Goal: Transaction & Acquisition: Purchase product/service

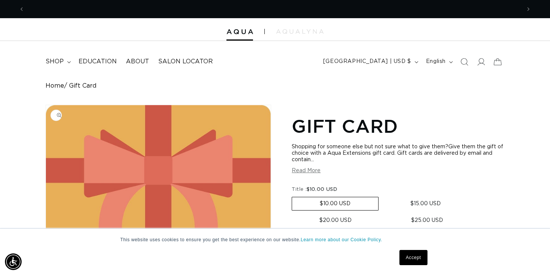
scroll to position [0, 496]
click at [57, 60] on span "shop" at bounding box center [55, 62] width 18 height 8
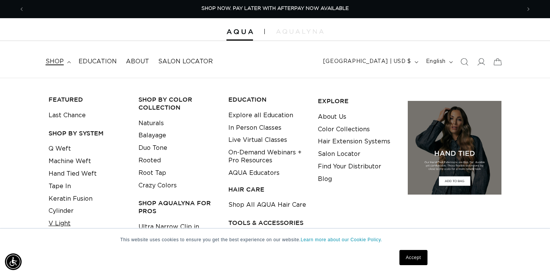
click at [59, 221] on link "V Light" at bounding box center [60, 223] width 22 height 13
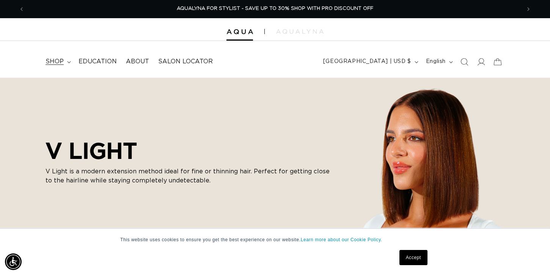
click at [60, 61] on span "shop" at bounding box center [55, 62] width 18 height 8
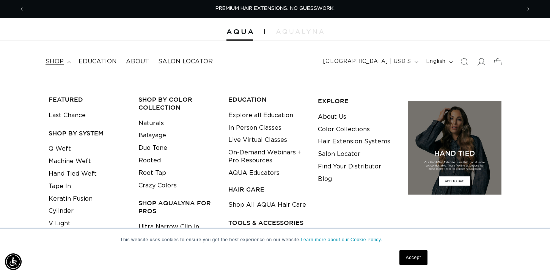
click at [348, 143] on link "Hair Extension Systems" at bounding box center [354, 141] width 72 height 13
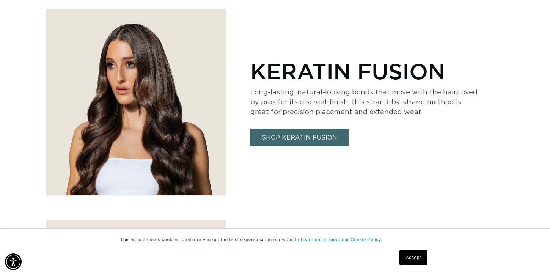
scroll to position [1079, 0]
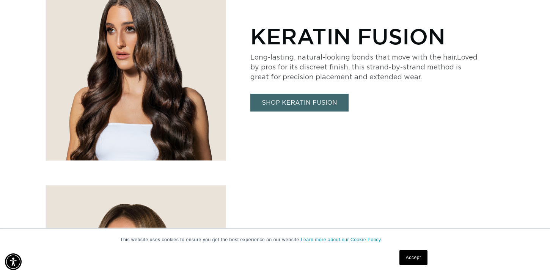
click at [292, 99] on link "SHOP KERATIN FUSION" at bounding box center [299, 103] width 98 height 18
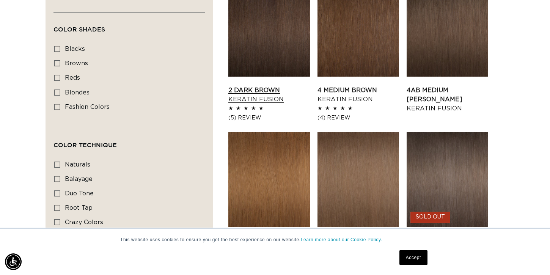
click at [270, 86] on link "2 Dark Brown Keratin Fusion" at bounding box center [269, 95] width 82 height 18
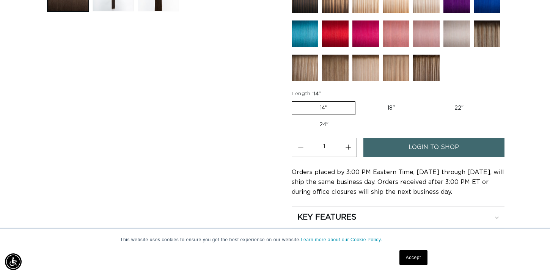
scroll to position [0, 496]
click at [455, 106] on label "22" Variant sold out or unavailable" at bounding box center [459, 108] width 65 height 13
click at [427, 100] on input "22" Variant sold out or unavailable" at bounding box center [427, 100] width 0 height 0
radio input "true"
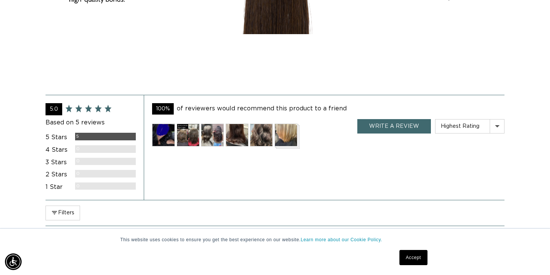
scroll to position [0, 0]
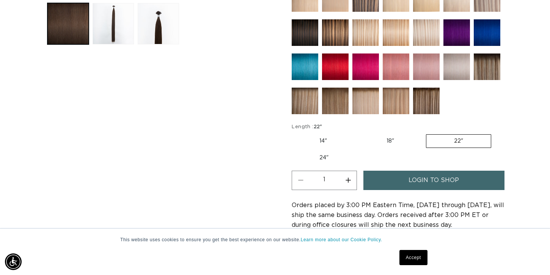
click at [321, 153] on label "24" Variant sold out or unavailable" at bounding box center [324, 157] width 65 height 13
click at [495, 133] on input "24" Variant sold out or unavailable" at bounding box center [495, 133] width 0 height 0
radio input "true"
click at [411, 182] on span "login to shop" at bounding box center [434, 180] width 50 height 19
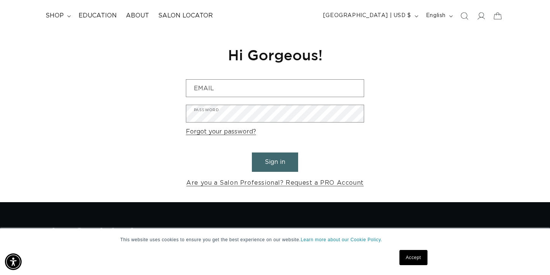
scroll to position [0, 496]
